Goal: Navigation & Orientation: Find specific page/section

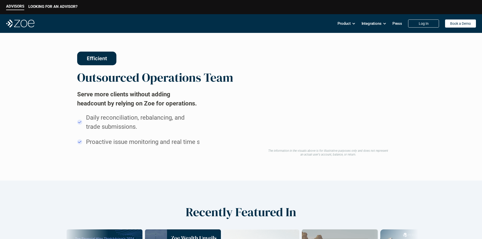
scroll to position [556, 0]
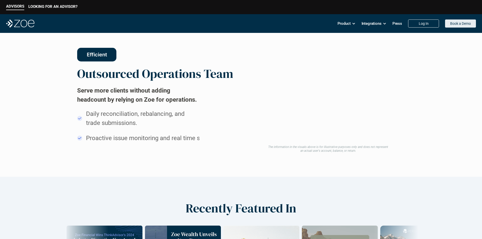
click at [448, 23] on link "Book a Demo" at bounding box center [460, 23] width 31 height 8
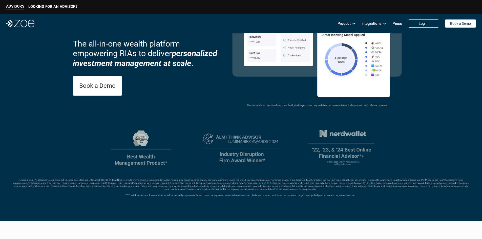
scroll to position [0, 0]
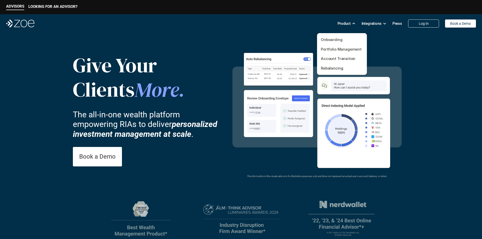
click at [334, 42] on p "Onboarding" at bounding box center [342, 40] width 42 height 6
click at [334, 39] on link "Onboarding" at bounding box center [332, 39] width 22 height 5
